Goal: Check status

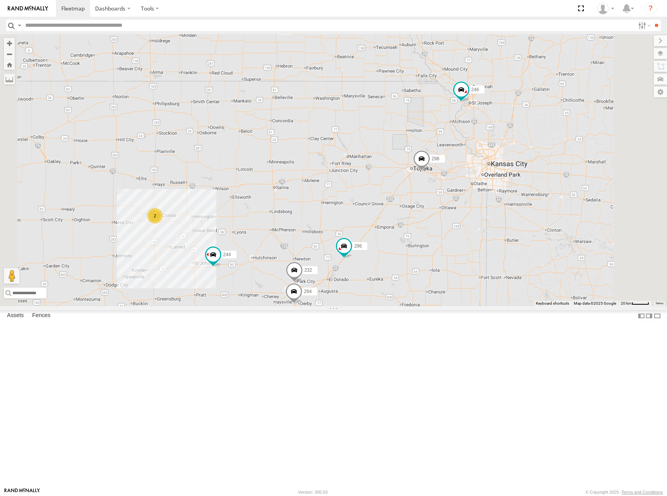
drag, startPoint x: 438, startPoint y: 223, endPoint x: 463, endPoint y: 194, distance: 37.7
click at [463, 194] on div "246 298 244 232 296 2 264 266" at bounding box center [333, 170] width 667 height 272
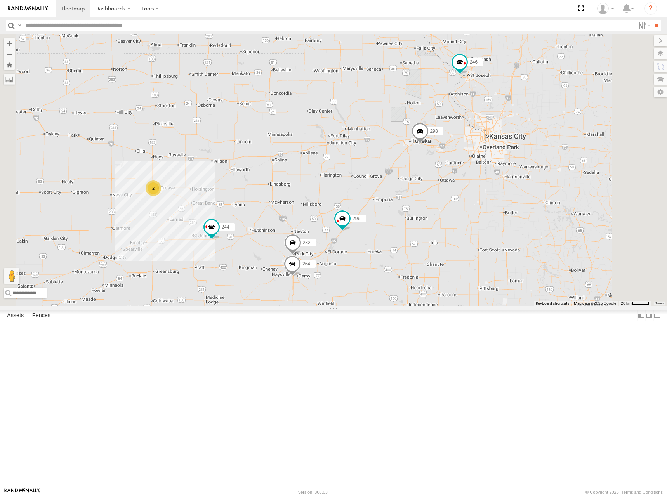
drag, startPoint x: 505, startPoint y: 195, endPoint x: 497, endPoint y: 170, distance: 25.9
click at [497, 170] on div "246 298 244 232 296 2 264 266" at bounding box center [333, 170] width 667 height 272
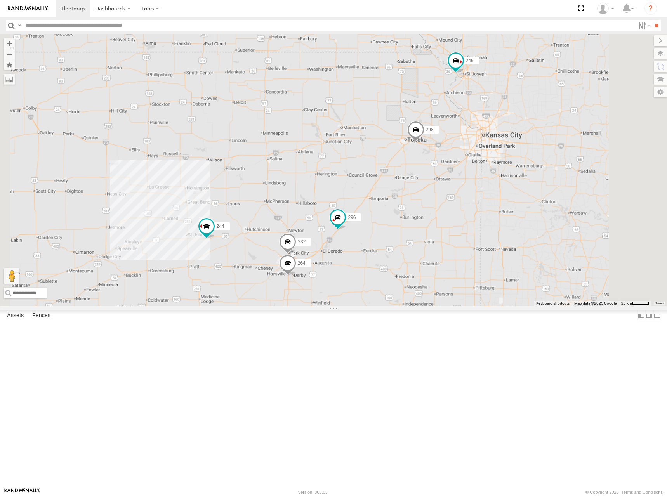
drag, startPoint x: 448, startPoint y: 152, endPoint x: 457, endPoint y: 182, distance: 31.6
click at [457, 182] on div "246 298 244 232 296 264 266" at bounding box center [333, 170] width 667 height 272
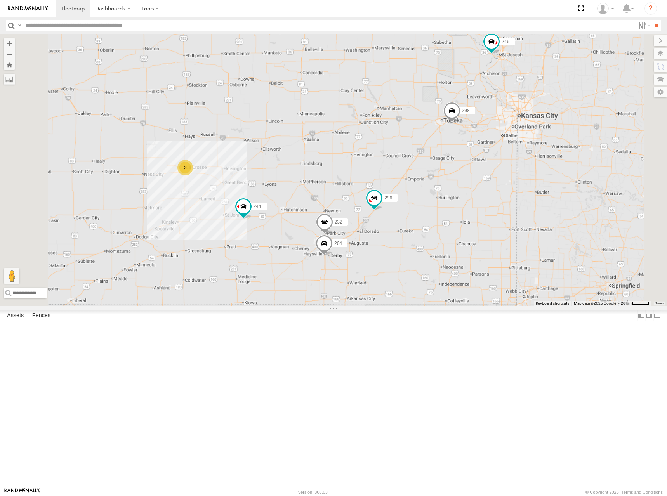
drag, startPoint x: 460, startPoint y: 214, endPoint x: 487, endPoint y: 164, distance: 57.0
click at [487, 164] on div "246 298 244 232 296 264 266 2" at bounding box center [333, 170] width 667 height 272
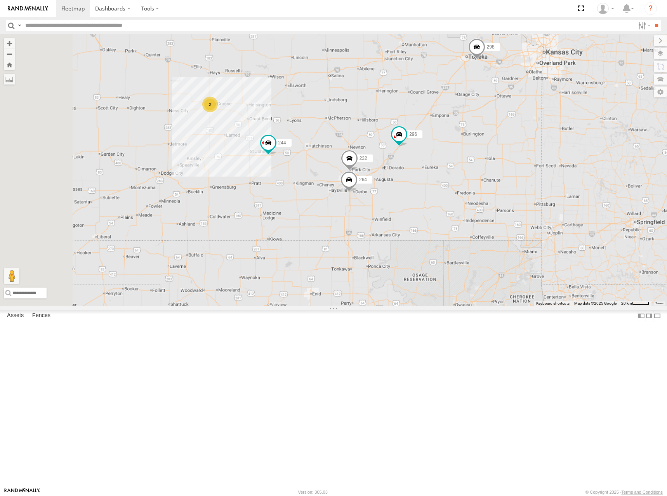
drag, startPoint x: 474, startPoint y: 223, endPoint x: 492, endPoint y: 177, distance: 48.8
click at [498, 155] on div "246 298 244 232 296 264 266 2" at bounding box center [333, 170] width 667 height 272
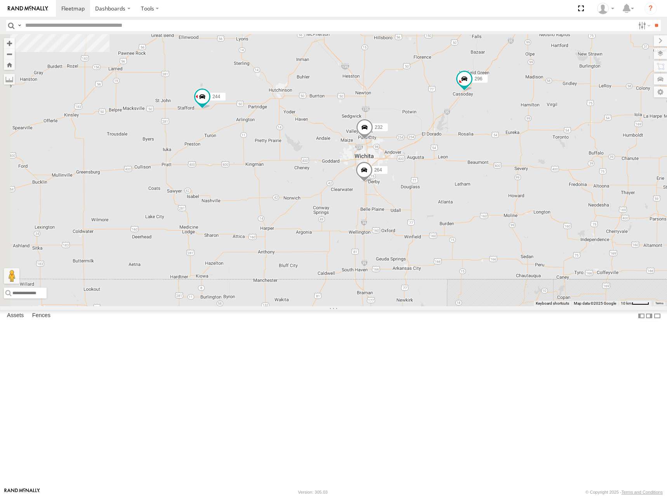
drag, startPoint x: 482, startPoint y: 223, endPoint x: 514, endPoint y: 200, distance: 39.2
click at [514, 200] on div "246 298 244 232 296 264 266" at bounding box center [333, 170] width 667 height 272
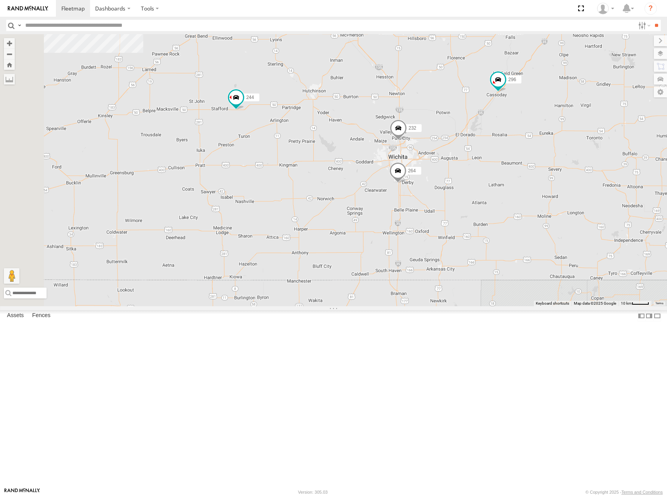
drag, startPoint x: 439, startPoint y: 218, endPoint x: 522, endPoint y: 222, distance: 83.2
click at [522, 222] on div "246 298 244 232 296 264 266 2" at bounding box center [333, 170] width 667 height 272
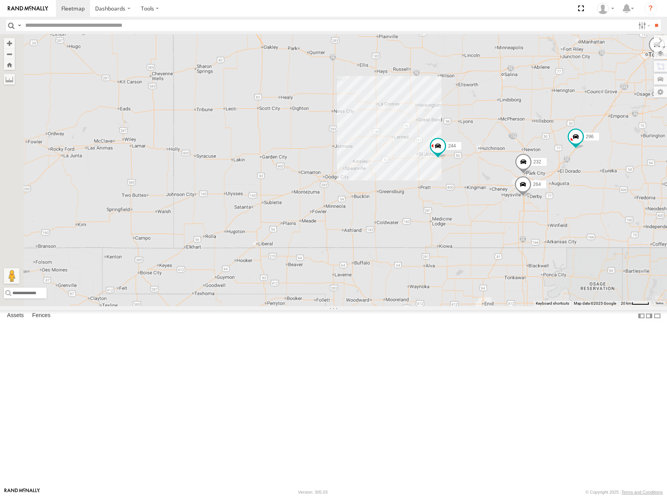
drag, startPoint x: 321, startPoint y: 187, endPoint x: 492, endPoint y: 218, distance: 174.0
click at [497, 231] on div "246 298 244 232 296 264 266" at bounding box center [333, 170] width 667 height 272
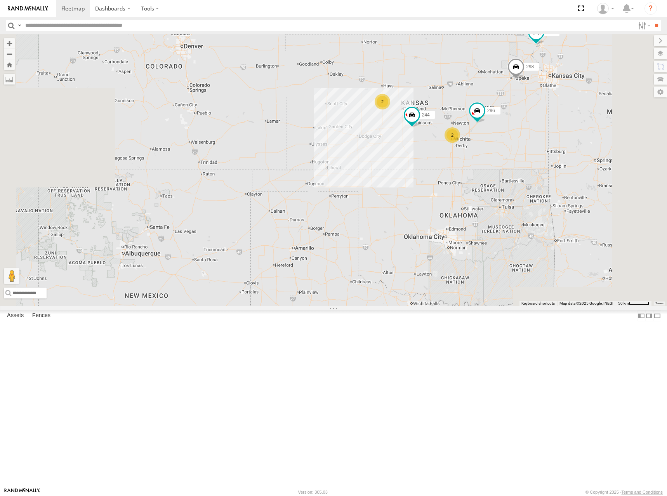
click at [534, 169] on div "246 298 244 296 266 2 2" at bounding box center [333, 170] width 667 height 272
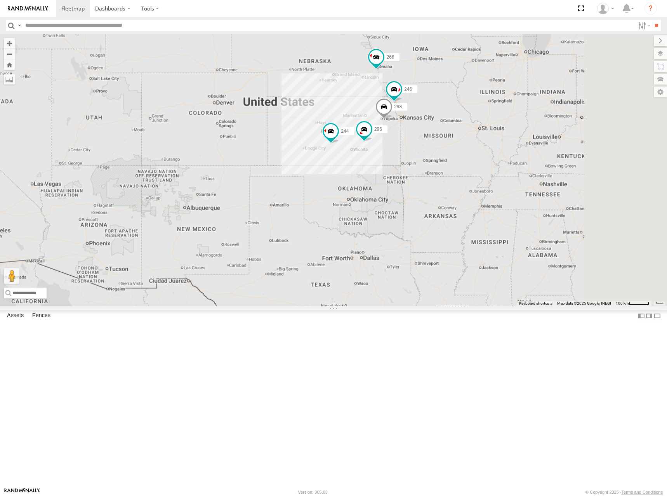
drag, startPoint x: 541, startPoint y: 140, endPoint x: 460, endPoint y: 188, distance: 94.6
click at [460, 188] on div "246 298 244 296 266" at bounding box center [333, 170] width 667 height 272
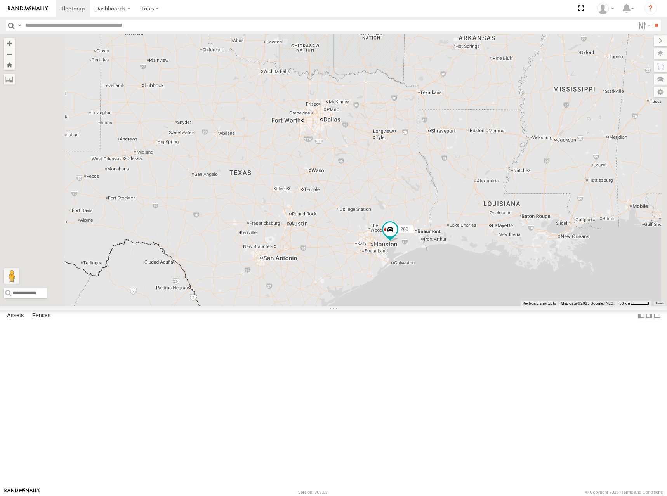
drag, startPoint x: 437, startPoint y: 125, endPoint x: 450, endPoint y: 184, distance: 60.4
click at [450, 184] on div "246 298 244 296 266 260" at bounding box center [333, 170] width 667 height 272
